Goal: Information Seeking & Learning: Find specific page/section

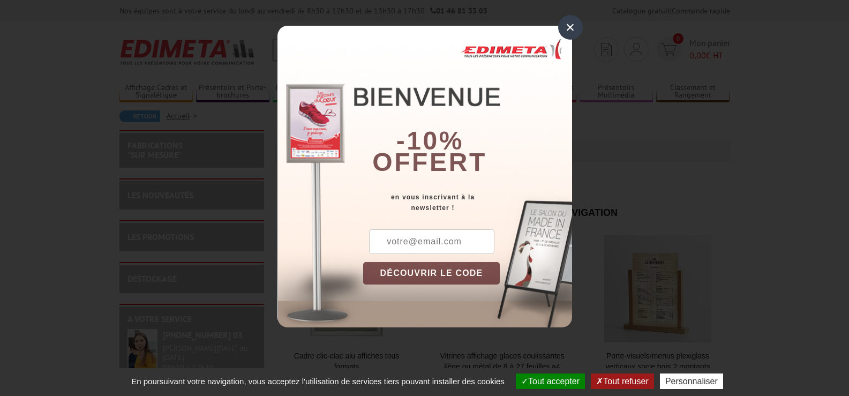
click at [569, 27] on div "×" at bounding box center [570, 27] width 25 height 25
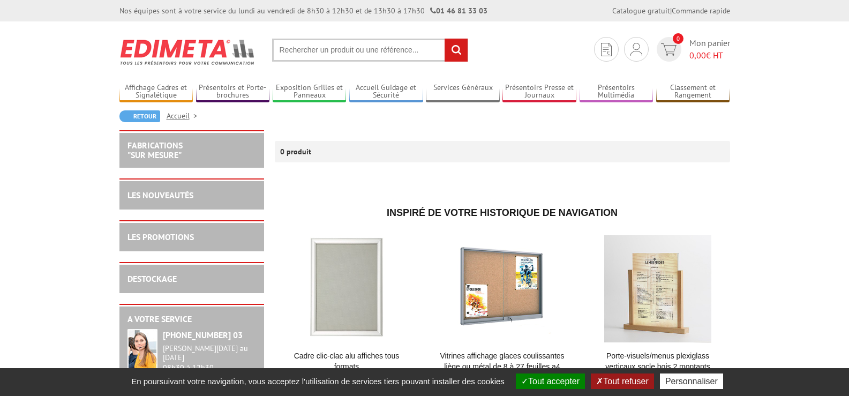
click at [324, 51] on input "text" at bounding box center [370, 50] width 196 height 23
click at [347, 42] on input "text" at bounding box center [370, 50] width 196 height 23
click at [347, 50] on input "text" at bounding box center [370, 50] width 196 height 23
click at [345, 52] on input "text" at bounding box center [370, 50] width 196 height 23
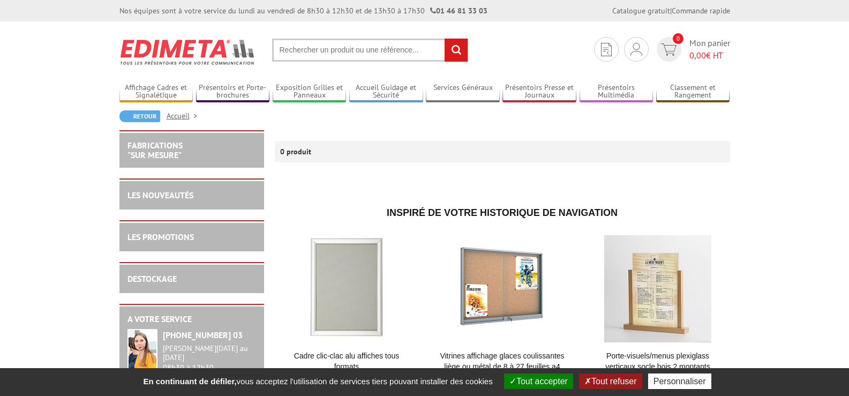
click at [362, 52] on input "text" at bounding box center [370, 50] width 196 height 23
type input "tableau liege sur roulette"
click at [444, 39] on input "rechercher" at bounding box center [455, 50] width 23 height 23
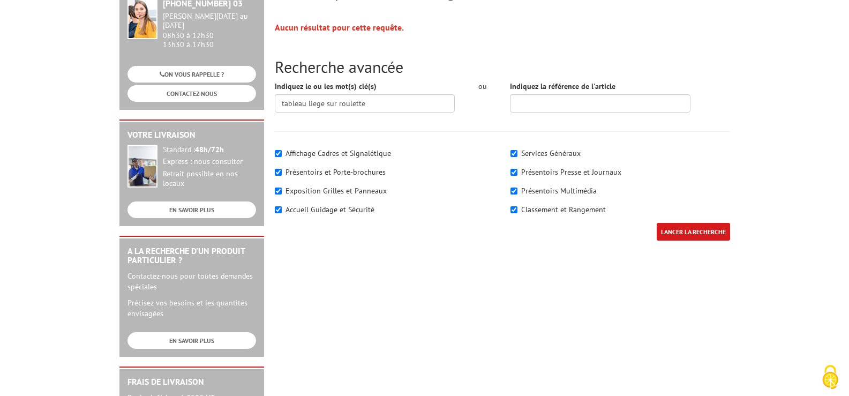
scroll to position [161, 0]
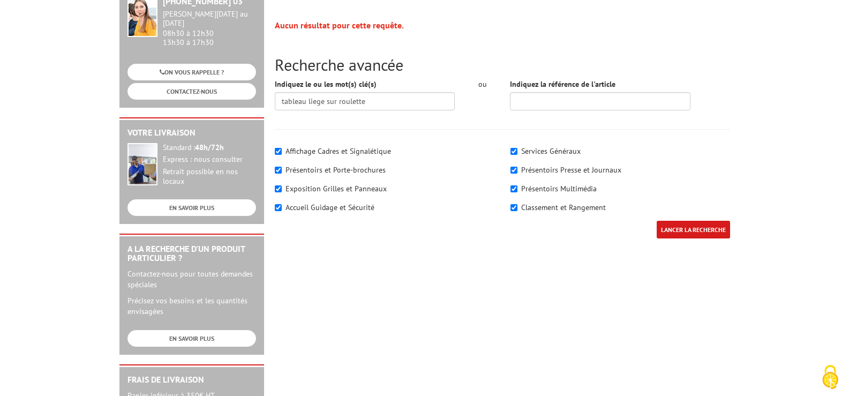
click at [694, 221] on input "LANCER LA RECHERCHE" at bounding box center [692, 230] width 73 height 18
